Goal: Find specific page/section: Find specific page/section

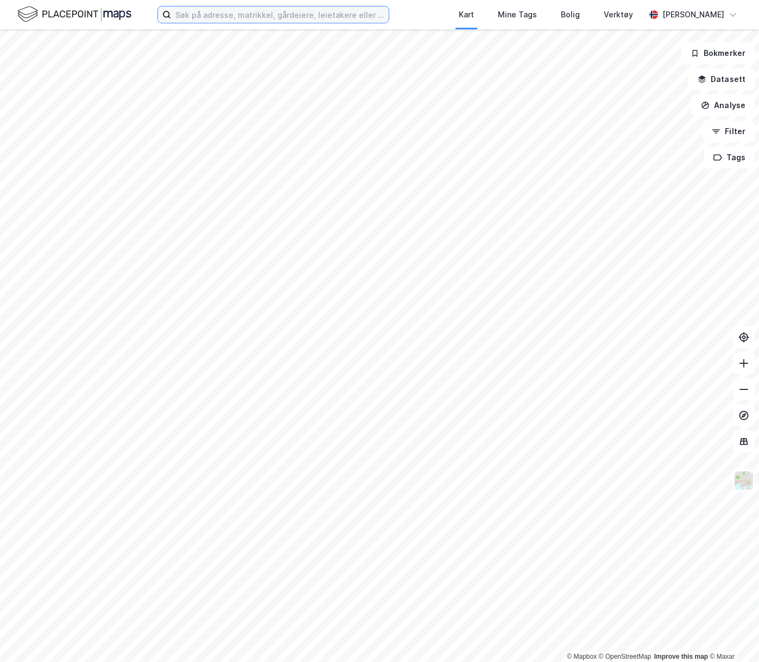
click at [313, 7] on input at bounding box center [280, 15] width 218 height 16
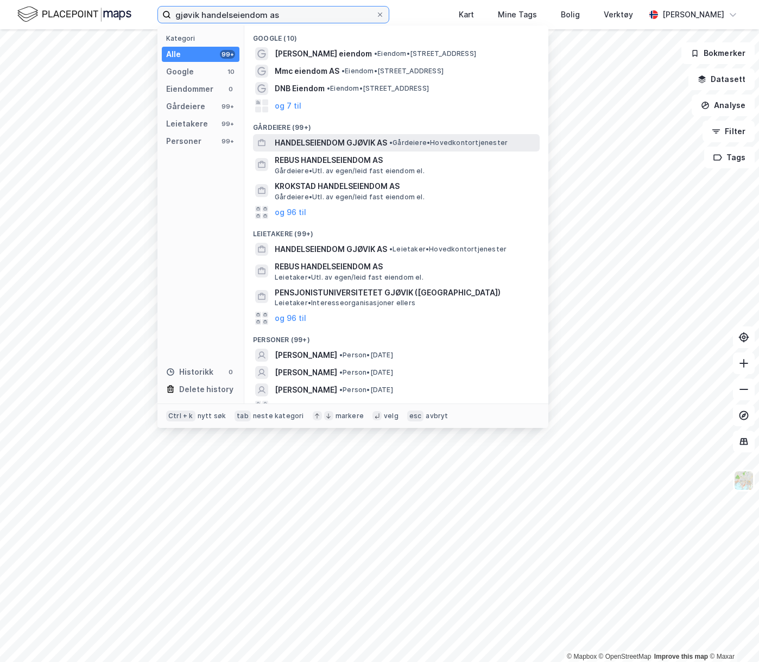
type input "gjøvik handelseiendom as"
click at [390, 144] on span "•" at bounding box center [390, 142] width 3 height 8
